Goal: Obtain resource: Download file/media

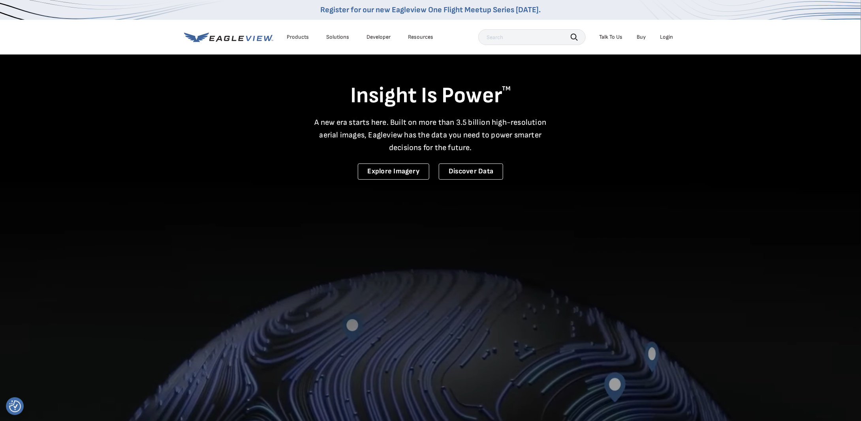
click at [295, 36] on div "Products" at bounding box center [298, 37] width 22 height 7
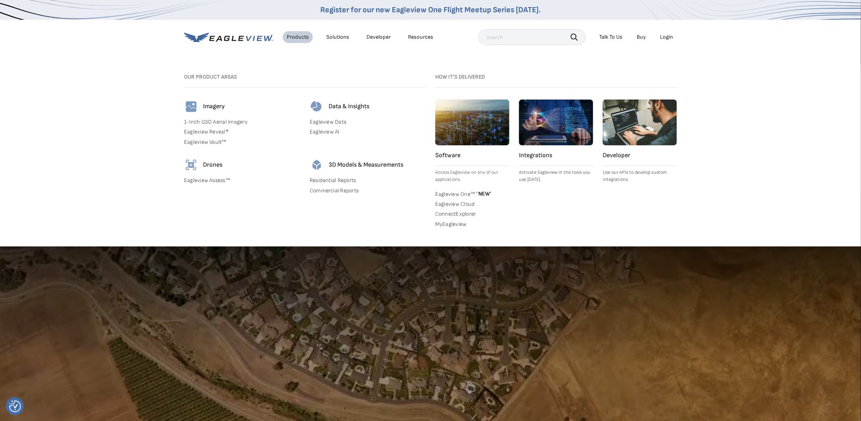
click at [326, 187] on link "Commercial Reports" at bounding box center [368, 190] width 116 height 7
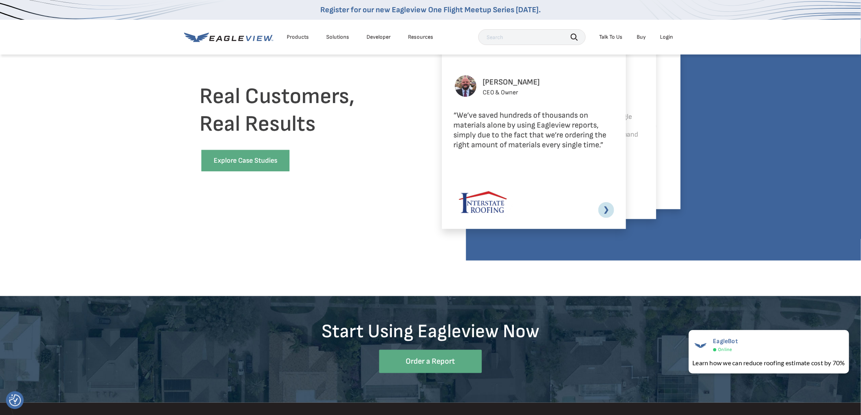
scroll to position [1777, 0]
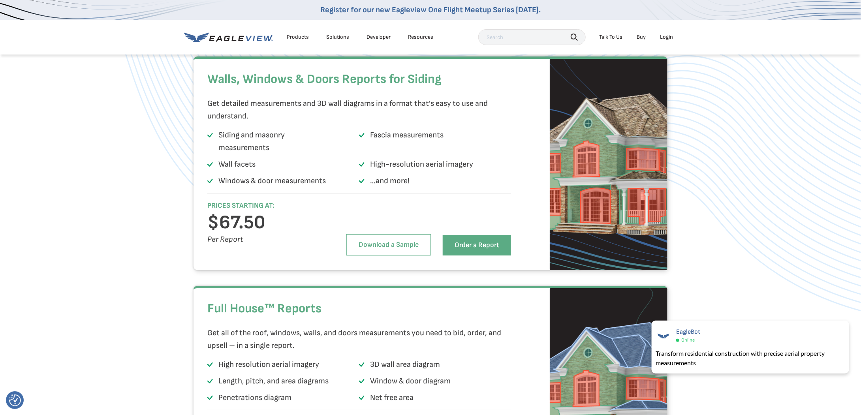
scroll to position [1382, 0]
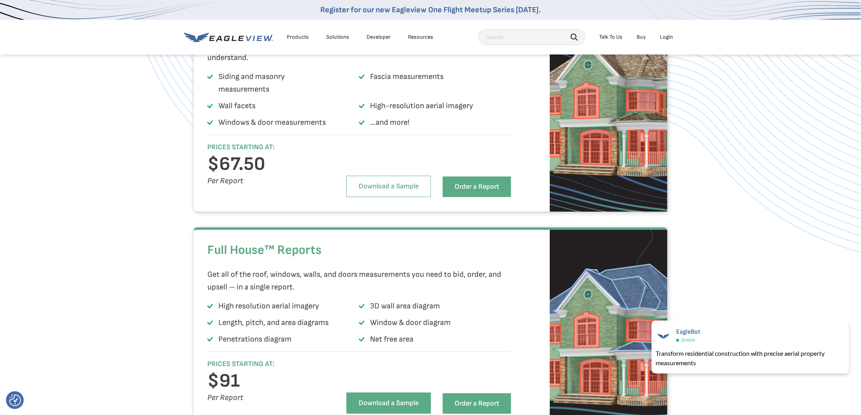
click at [388, 392] on link "Download a Sample" at bounding box center [388, 402] width 84 height 21
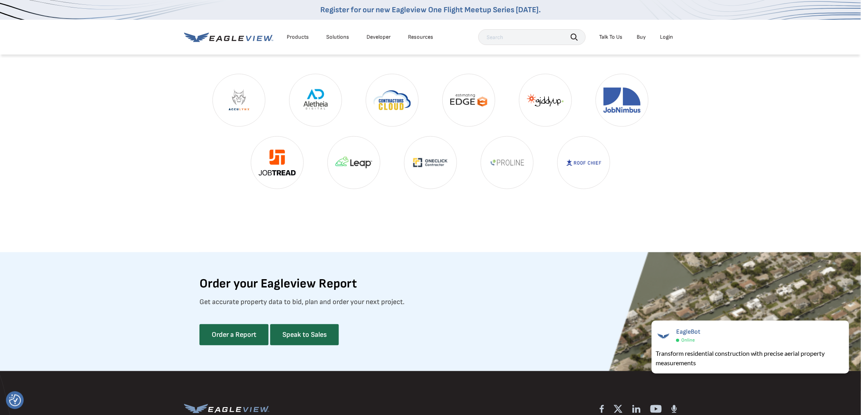
scroll to position [2014, 0]
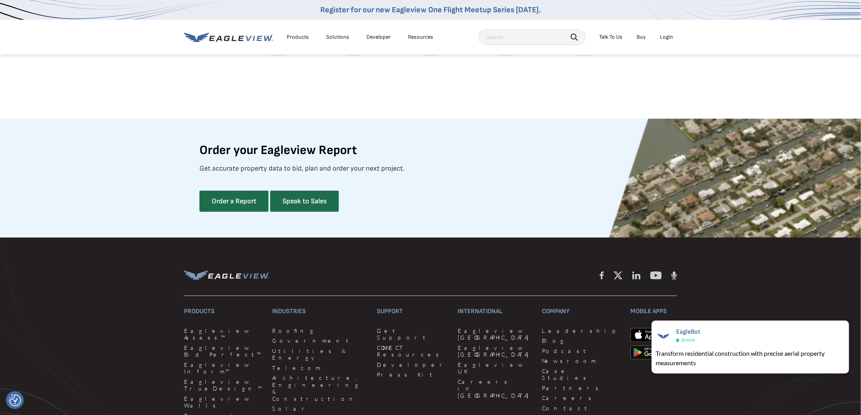
drag, startPoint x: 605, startPoint y: 174, endPoint x: 504, endPoint y: 386, distance: 234.7
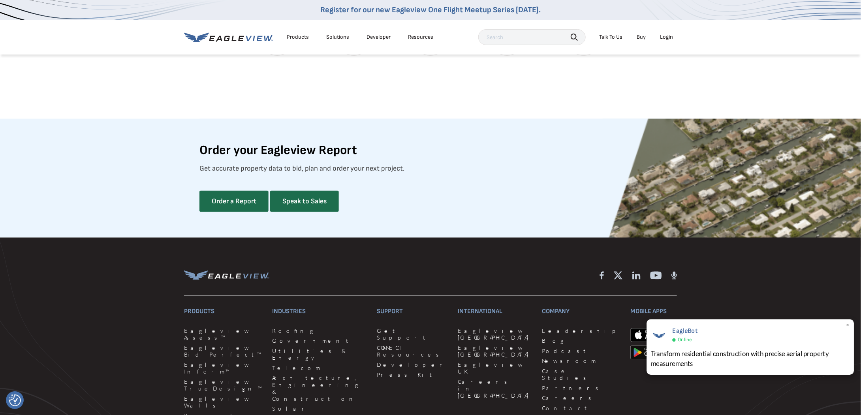
click at [848, 326] on span "×" at bounding box center [848, 325] width 4 height 8
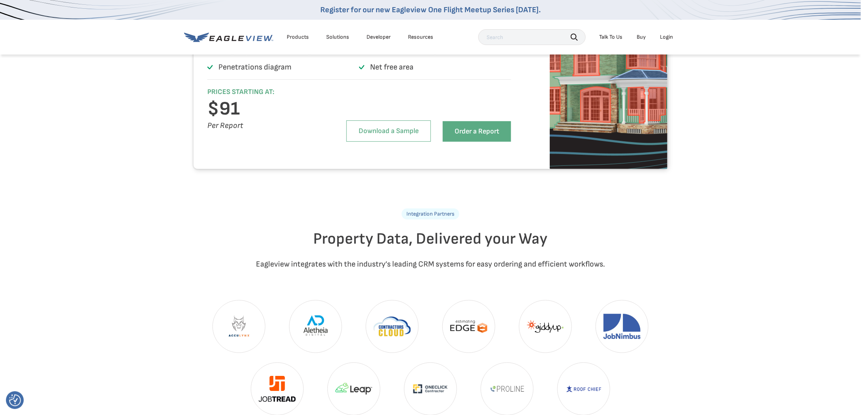
scroll to position [1579, 0]
